Goal: Browse casually: Explore the website without a specific task or goal

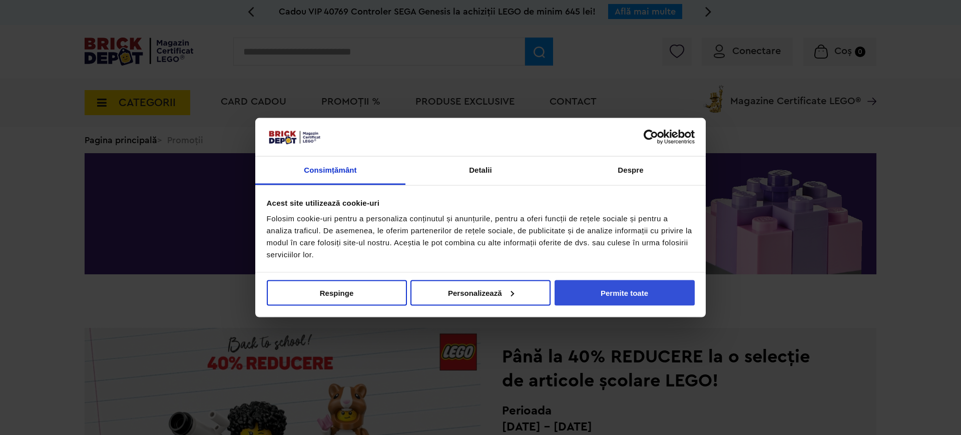
click at [623, 293] on button "Permite toate" at bounding box center [624, 293] width 140 height 26
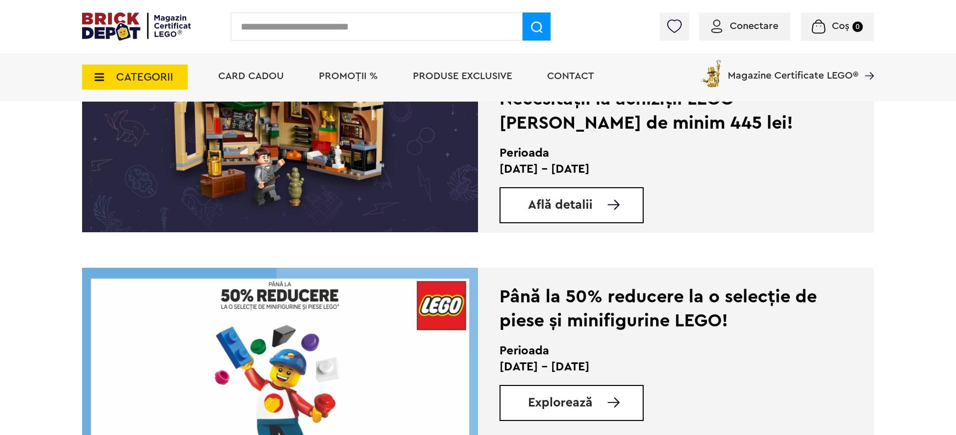
scroll to position [1251, 0]
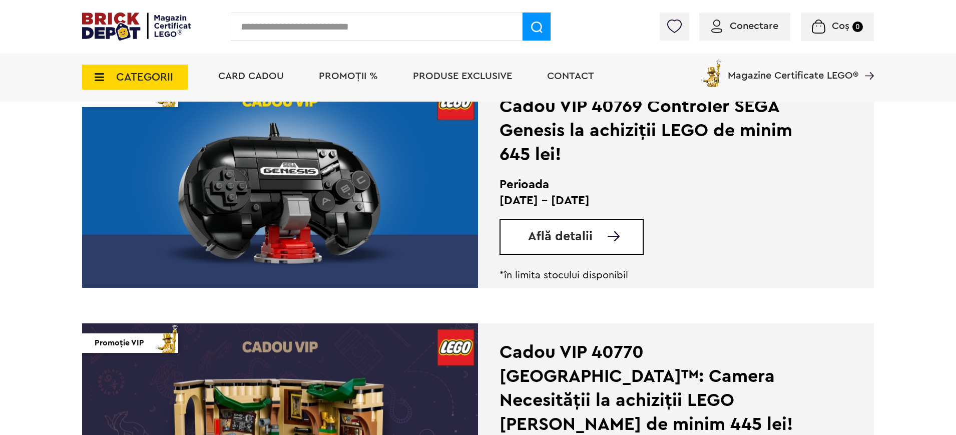
drag, startPoint x: 596, startPoint y: 211, endPoint x: 439, endPoint y: 300, distance: 181.0
click at [431, 306] on div "Până la 40% REDUCERE la o selecție de articole școlare LEGO! Perioada 15.09 - 1…" at bounding box center [478, 351] width 792 height 2513
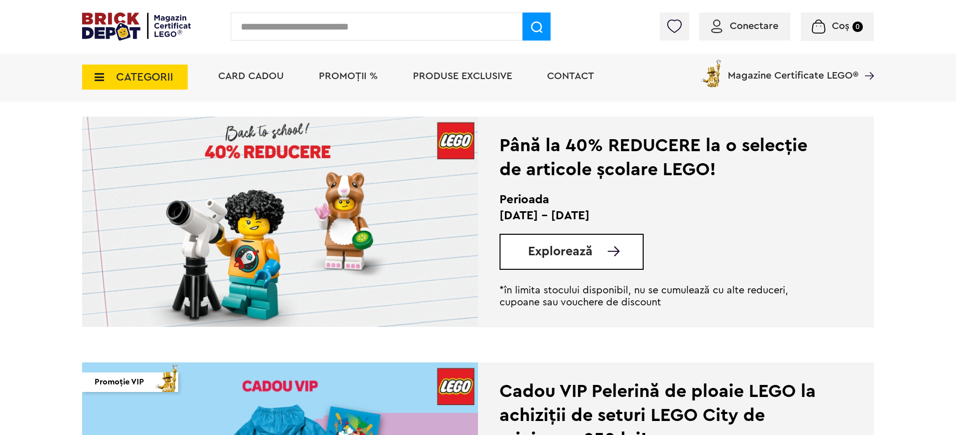
scroll to position [250, 0]
